Goal: Information Seeking & Learning: Learn about a topic

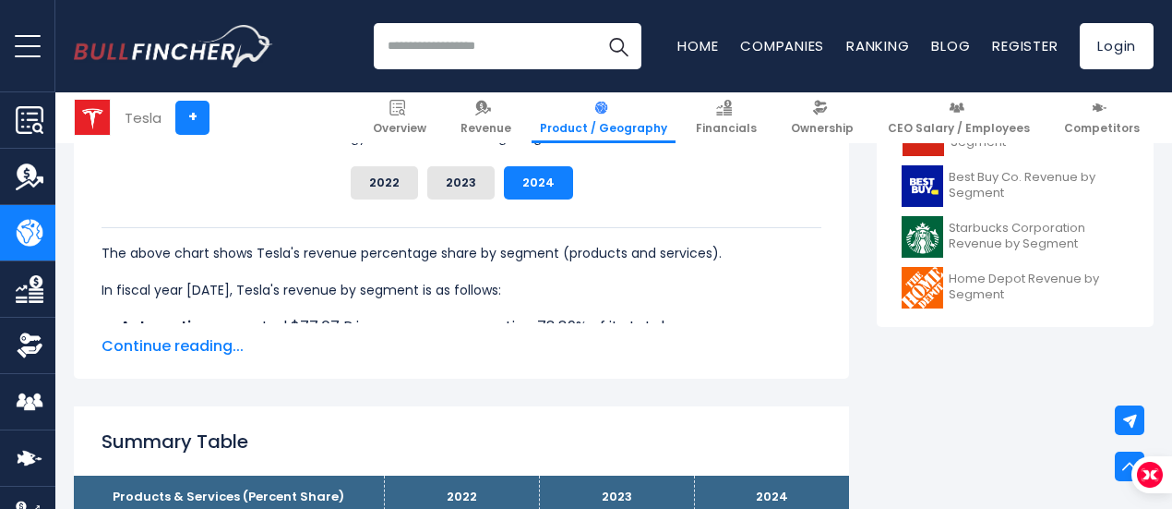
scroll to position [886, 0]
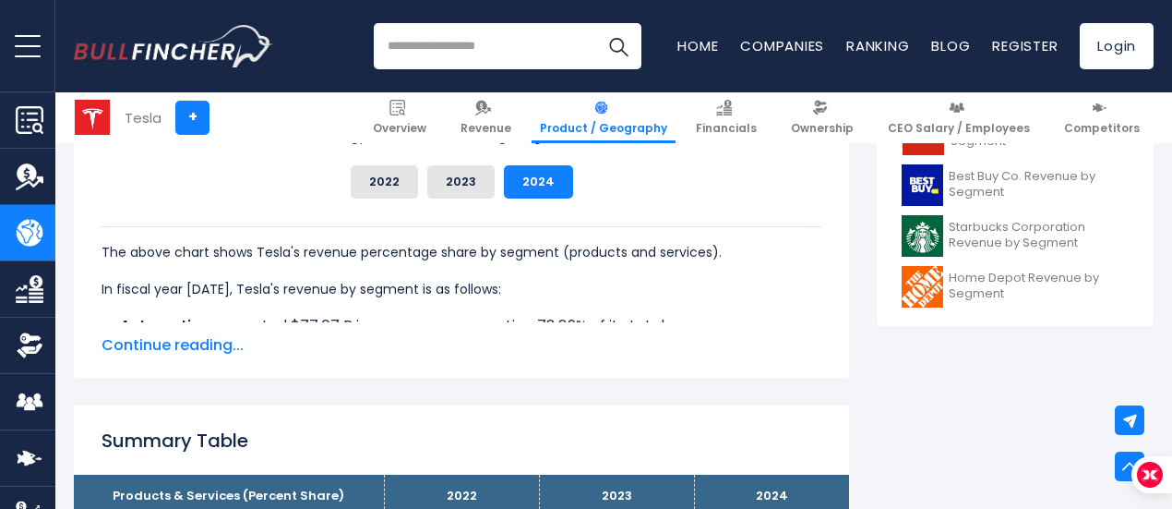
click at [165, 343] on span "Continue reading..." at bounding box center [462, 345] width 720 height 22
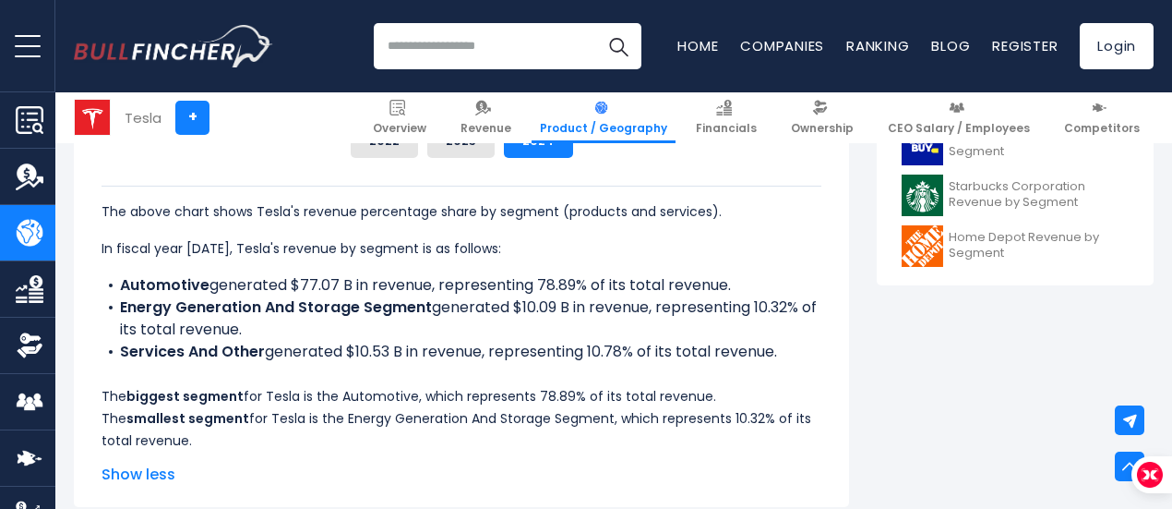
scroll to position [976, 0]
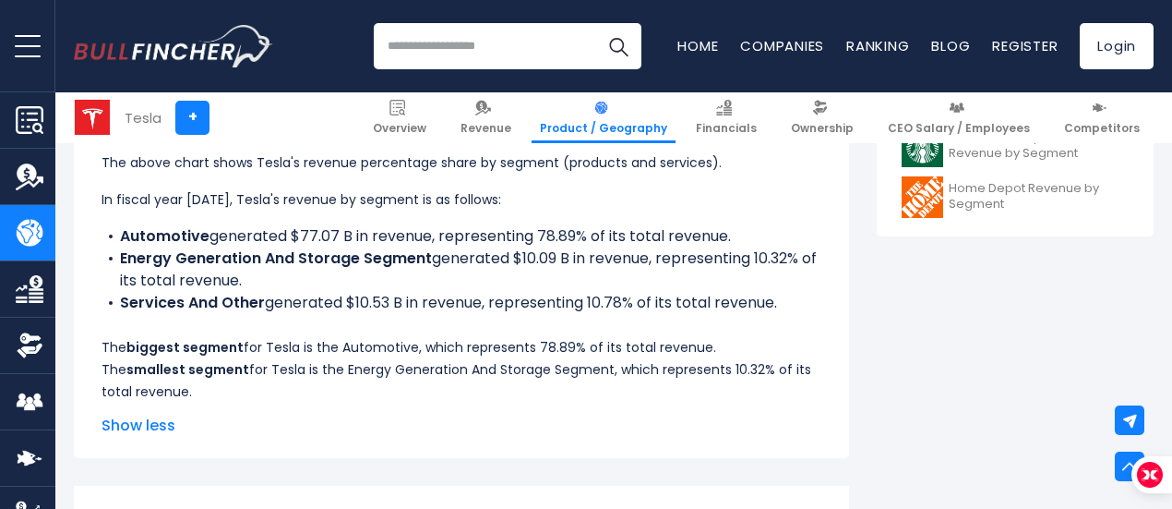
click at [650, 246] on li "Automotive generated $77.07 B in revenue, representing 78.89% of its total reve…" at bounding box center [462, 236] width 720 height 22
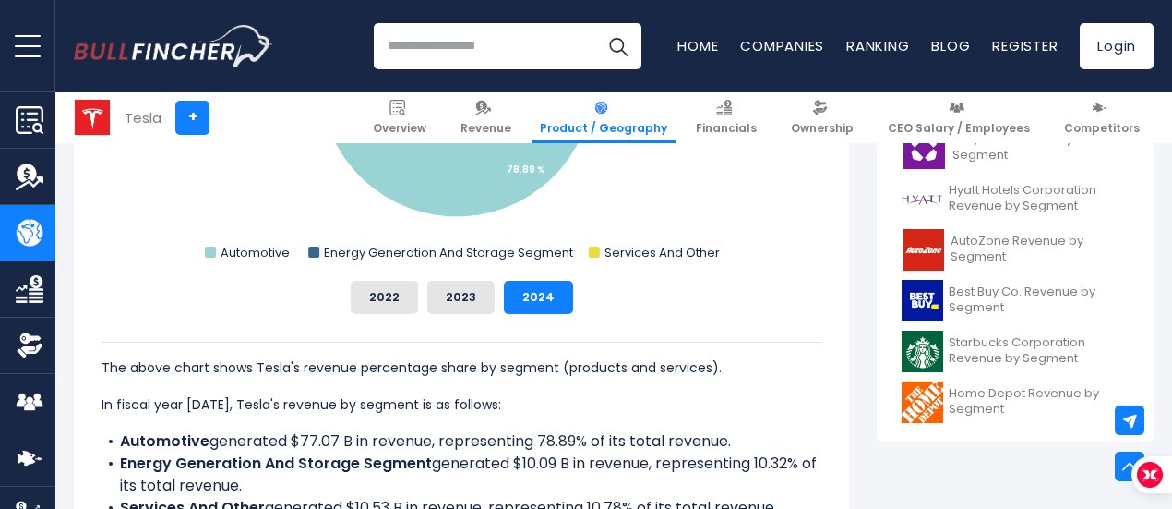
scroll to position [772, 0]
click at [759, 117] on link "Financials" at bounding box center [727, 117] width 78 height 51
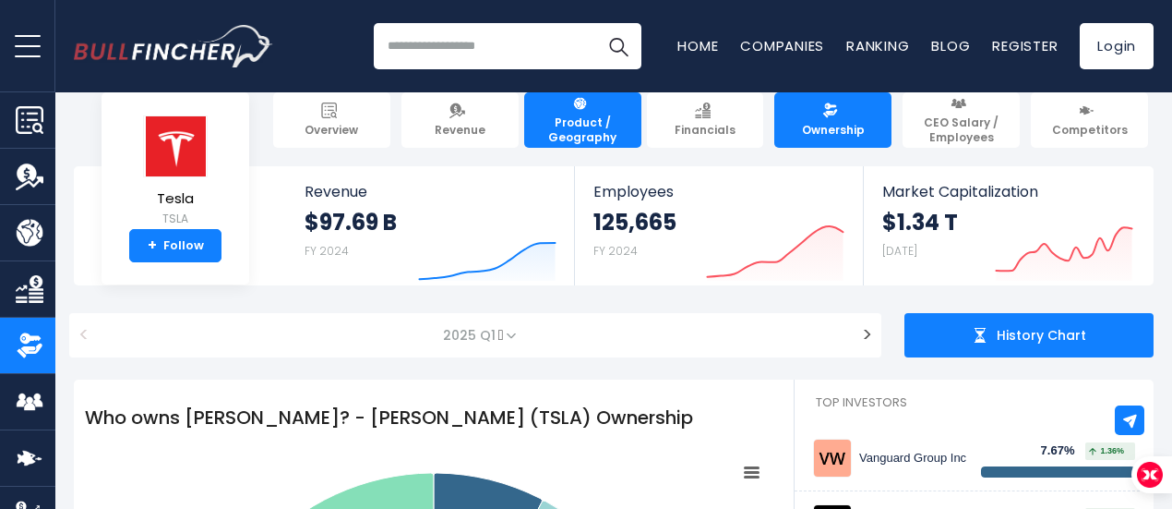
click at [580, 133] on span "Product / Geography" at bounding box center [583, 129] width 101 height 29
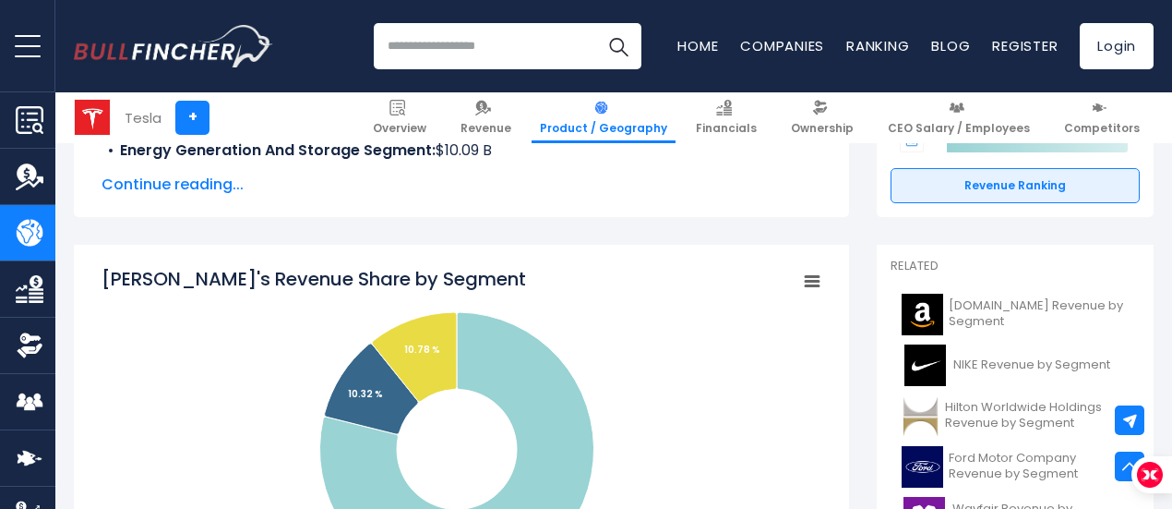
scroll to position [432, 0]
